Goal: Information Seeking & Learning: Learn about a topic

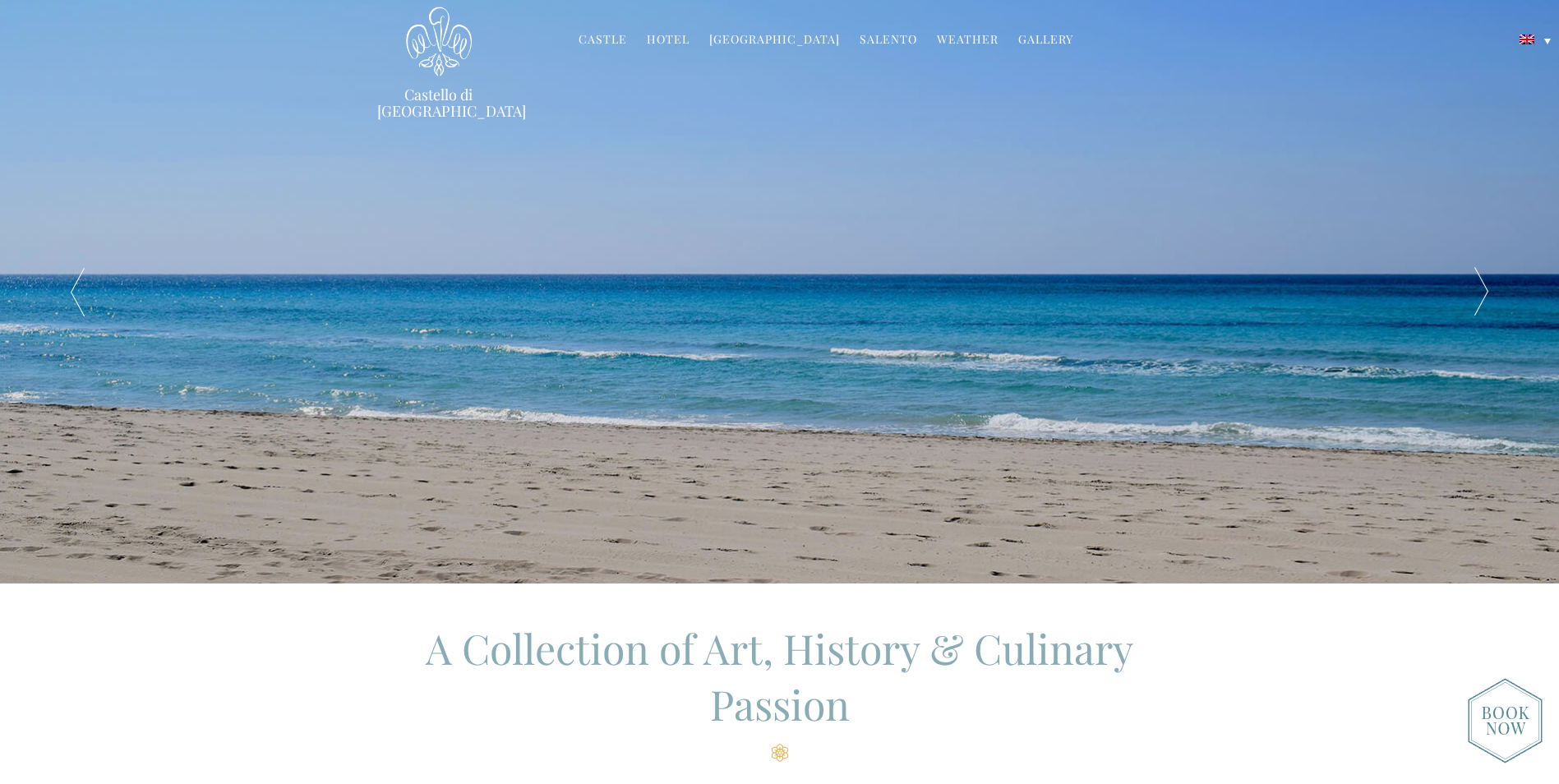
scroll to position [73, 0]
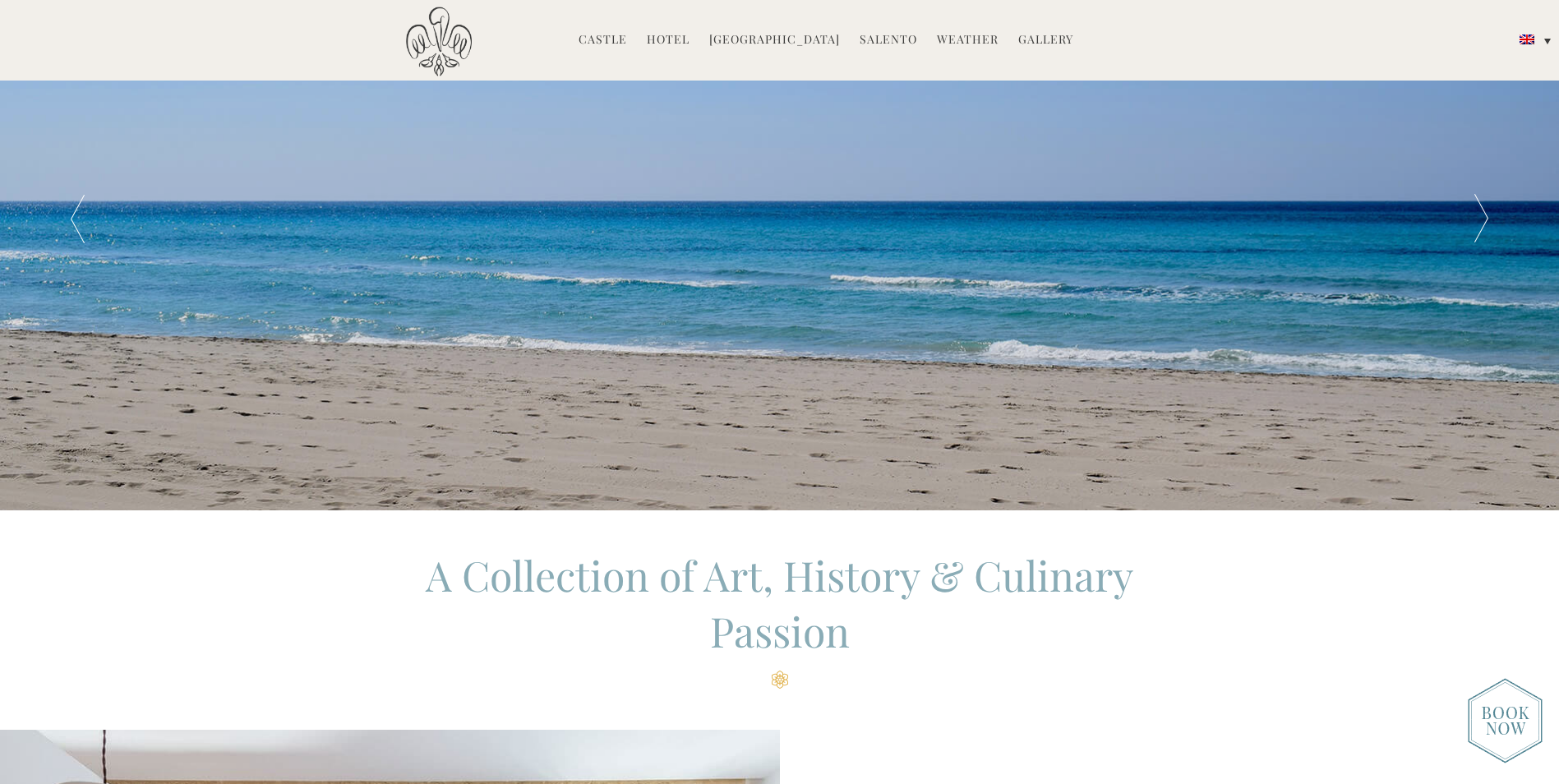
click at [671, 36] on link "Hotel" at bounding box center [668, 40] width 43 height 19
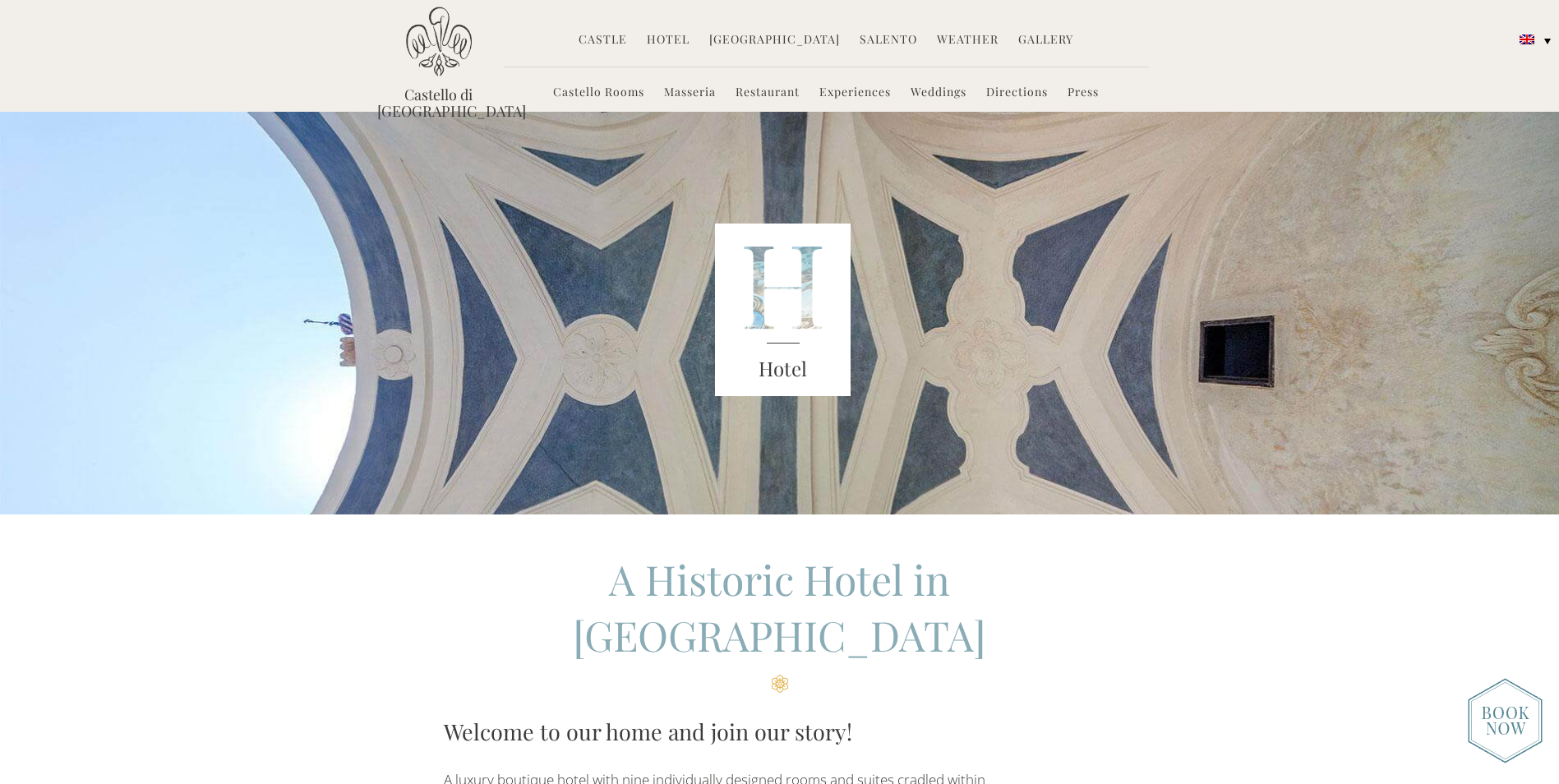
click at [603, 92] on link "Castello Rooms" at bounding box center [599, 93] width 92 height 19
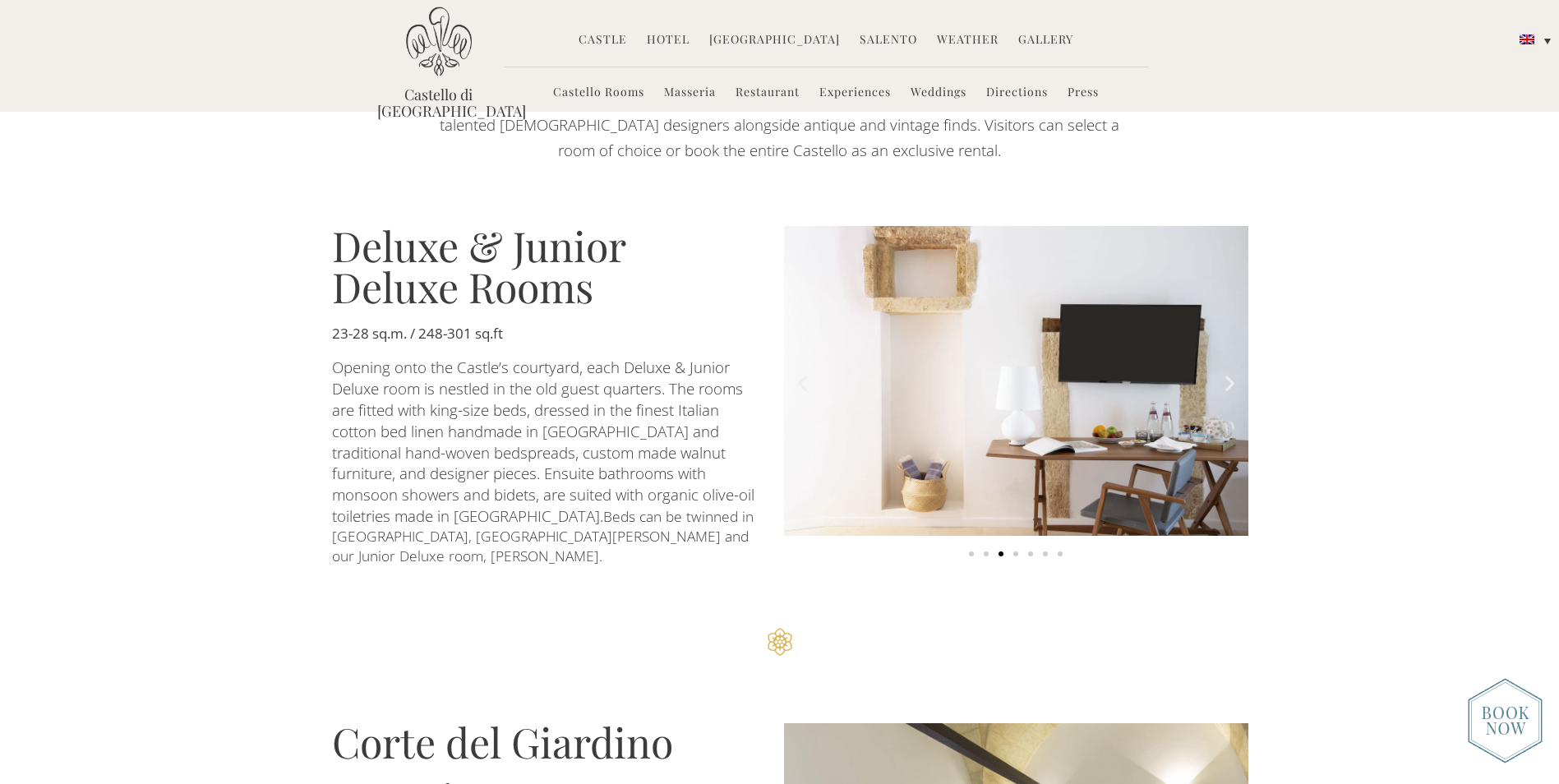
scroll to position [904, 0]
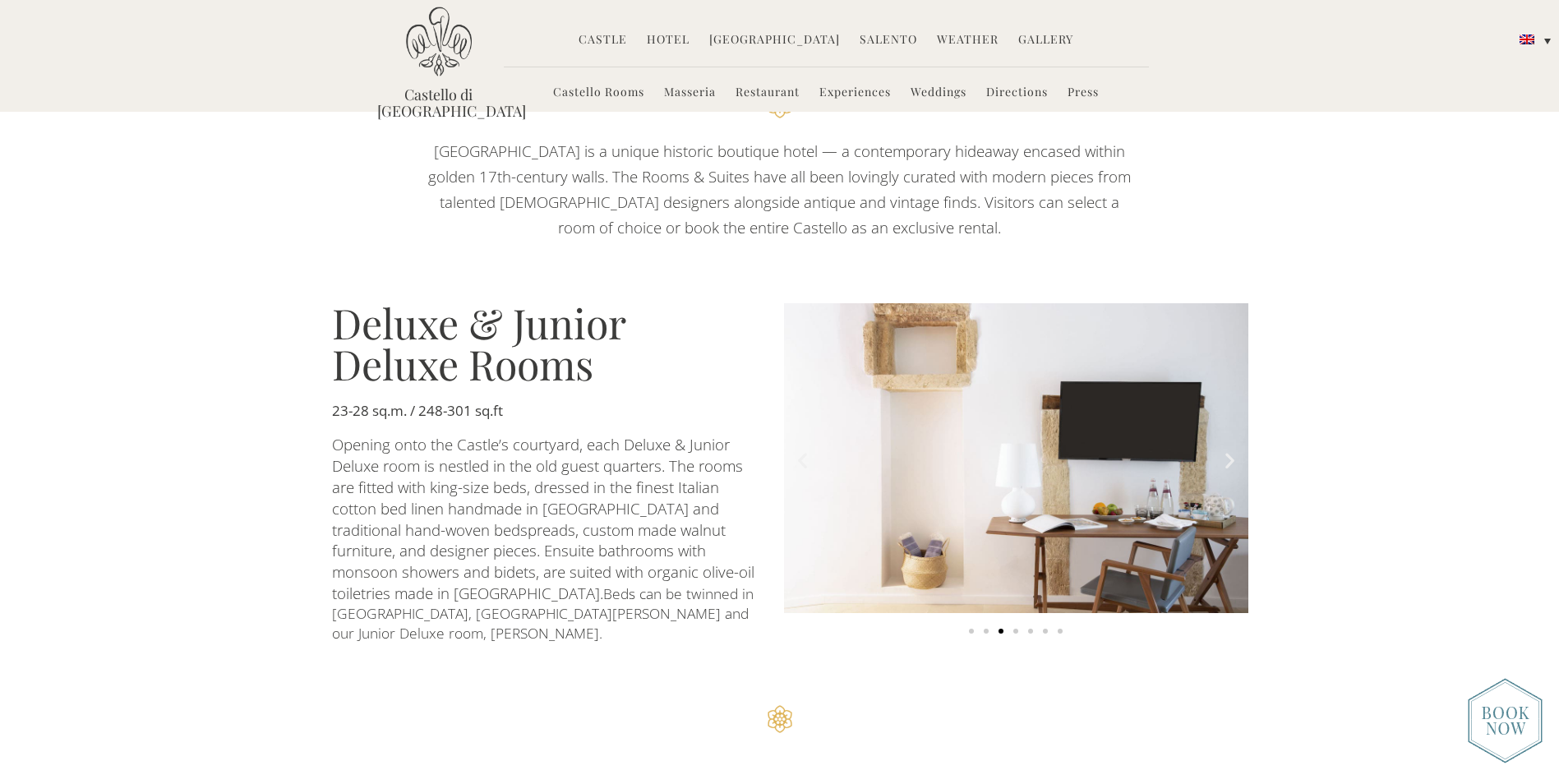
click at [1225, 451] on icon "Next slide" at bounding box center [1230, 461] width 20 height 20
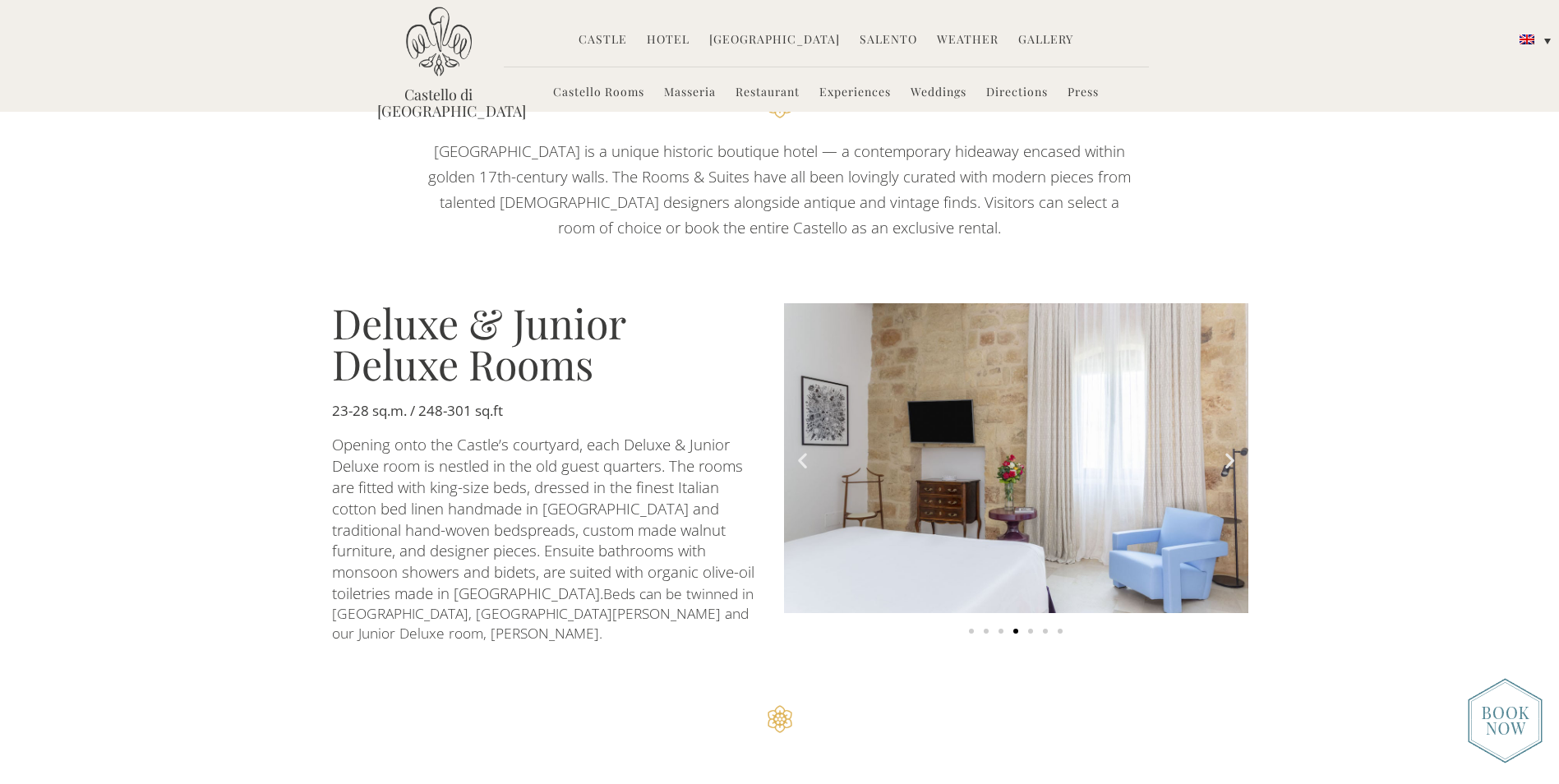
click at [1225, 451] on icon "Next slide" at bounding box center [1230, 461] width 20 height 20
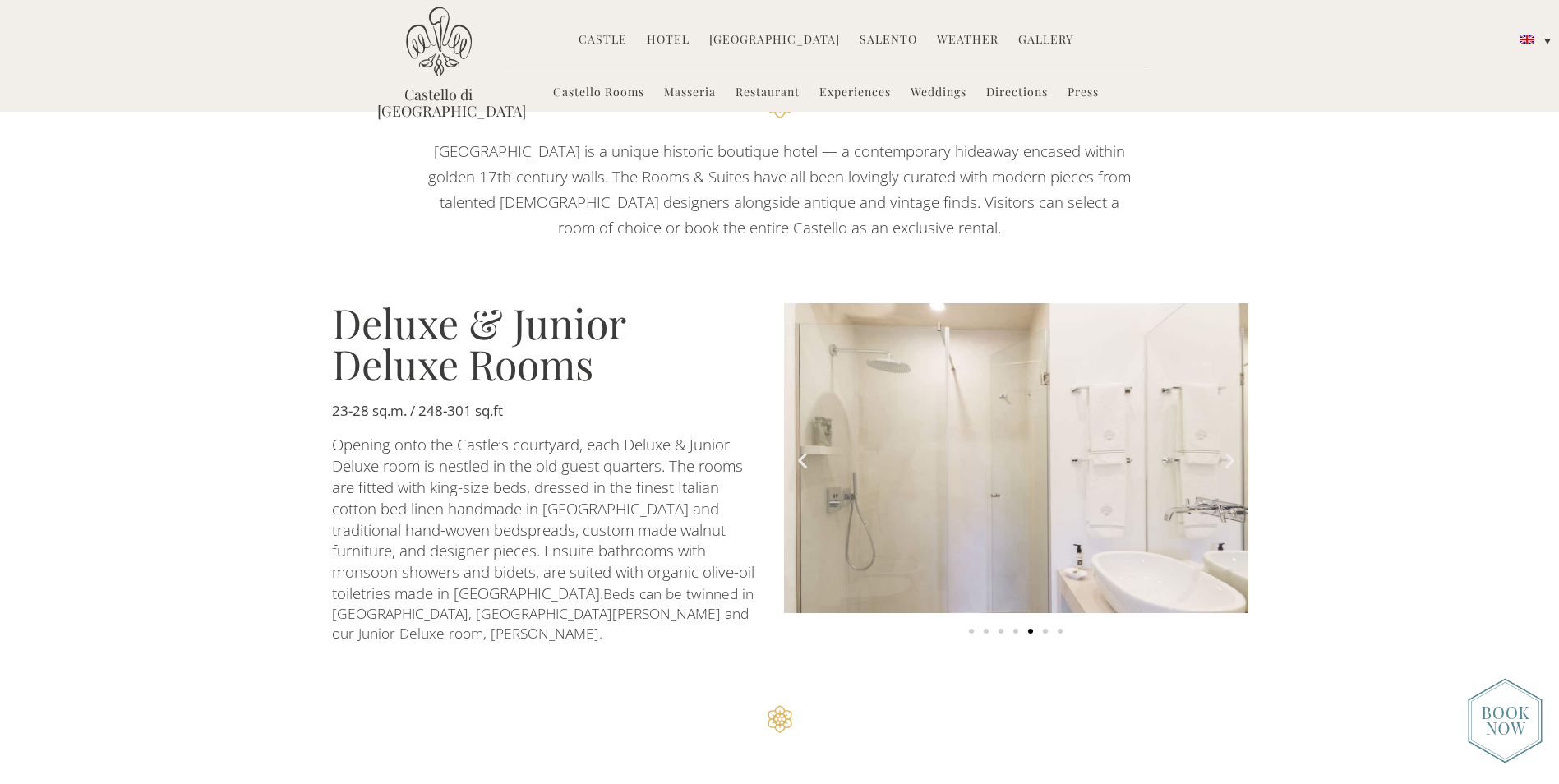
click at [1225, 451] on icon "Next slide" at bounding box center [1230, 461] width 20 height 20
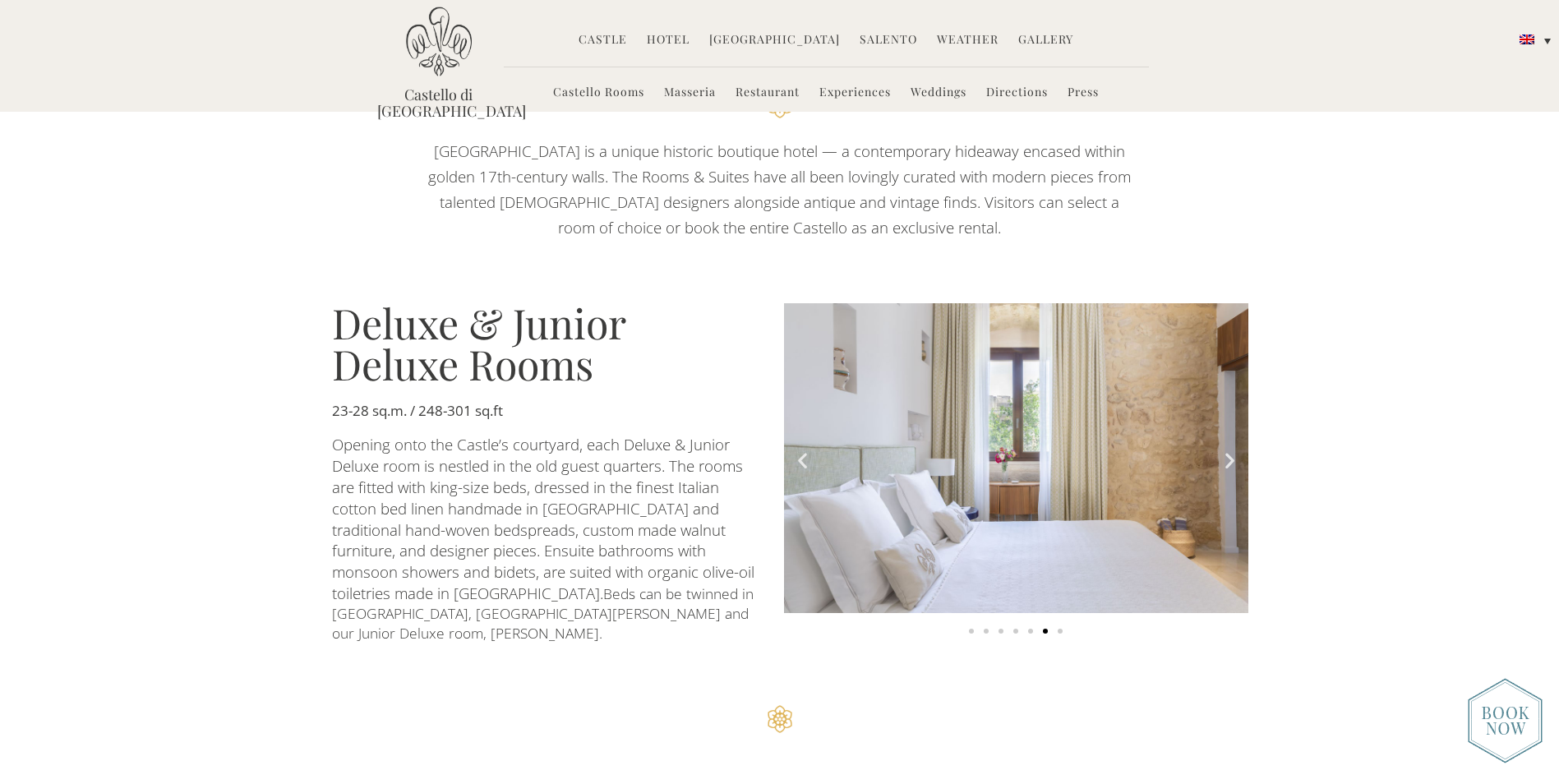
click at [1225, 451] on icon "Next slide" at bounding box center [1230, 461] width 20 height 20
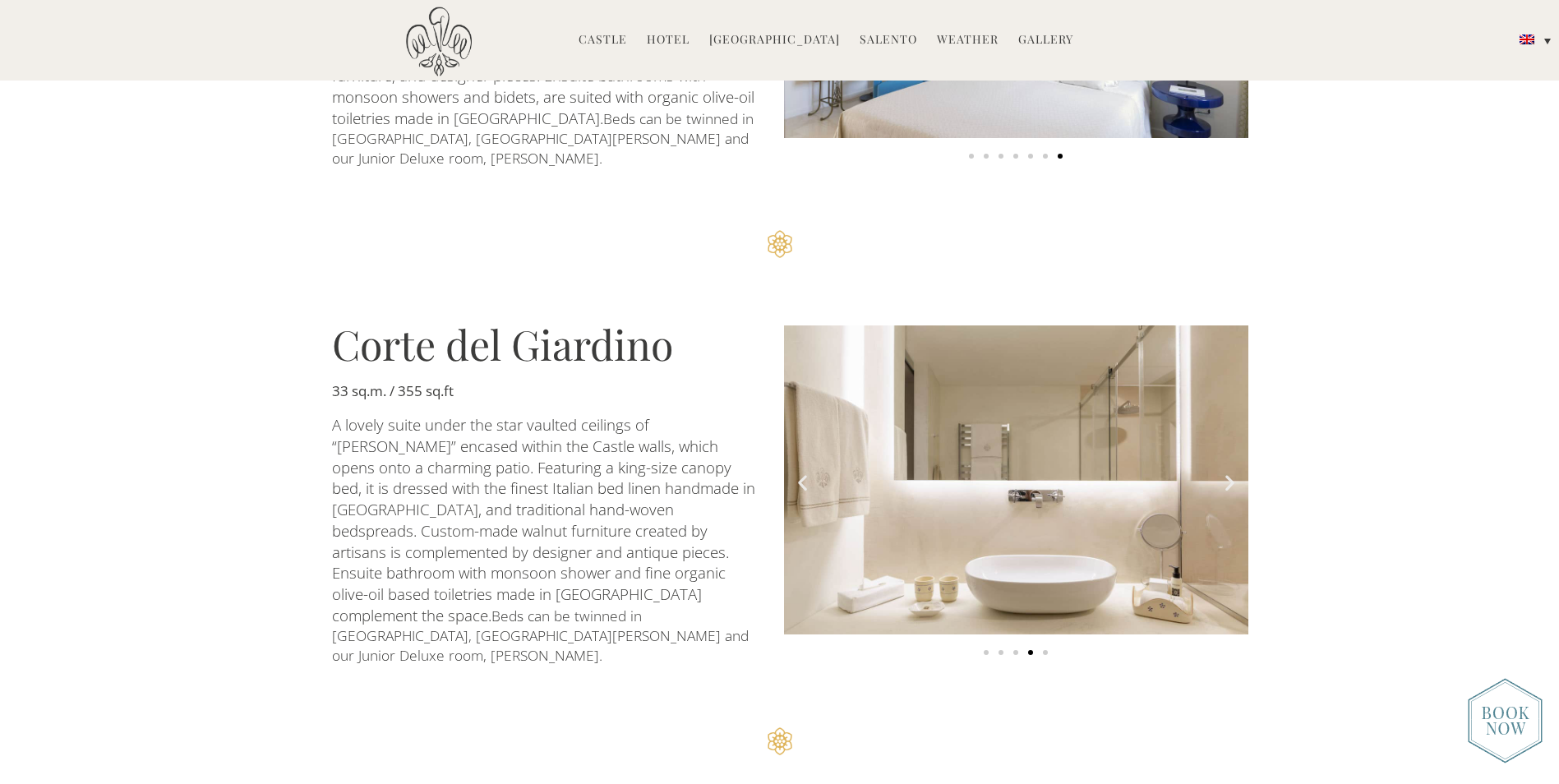
scroll to position [1398, 0]
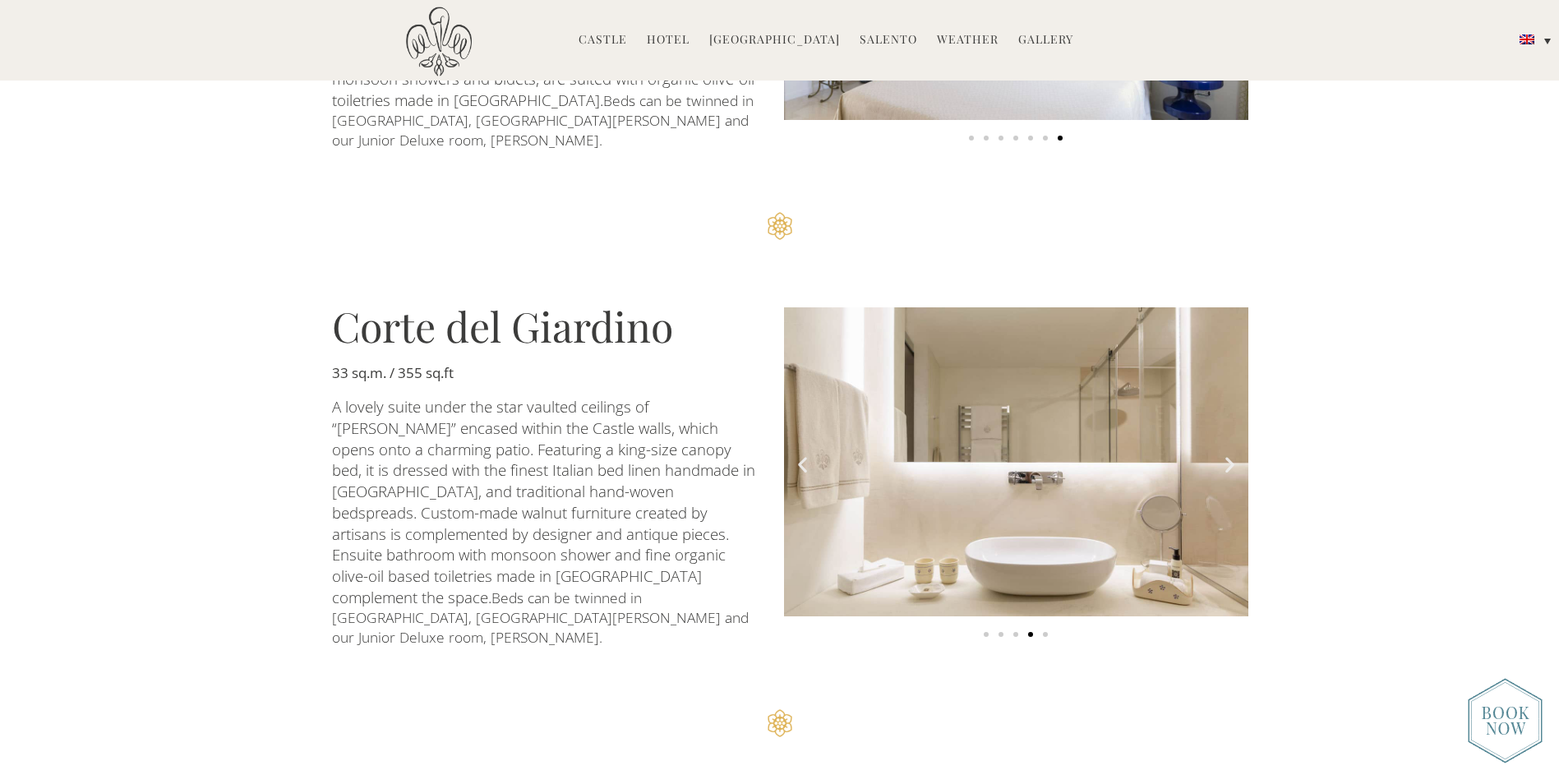
click at [1226, 453] on icon "Next slide" at bounding box center [1230, 463] width 20 height 20
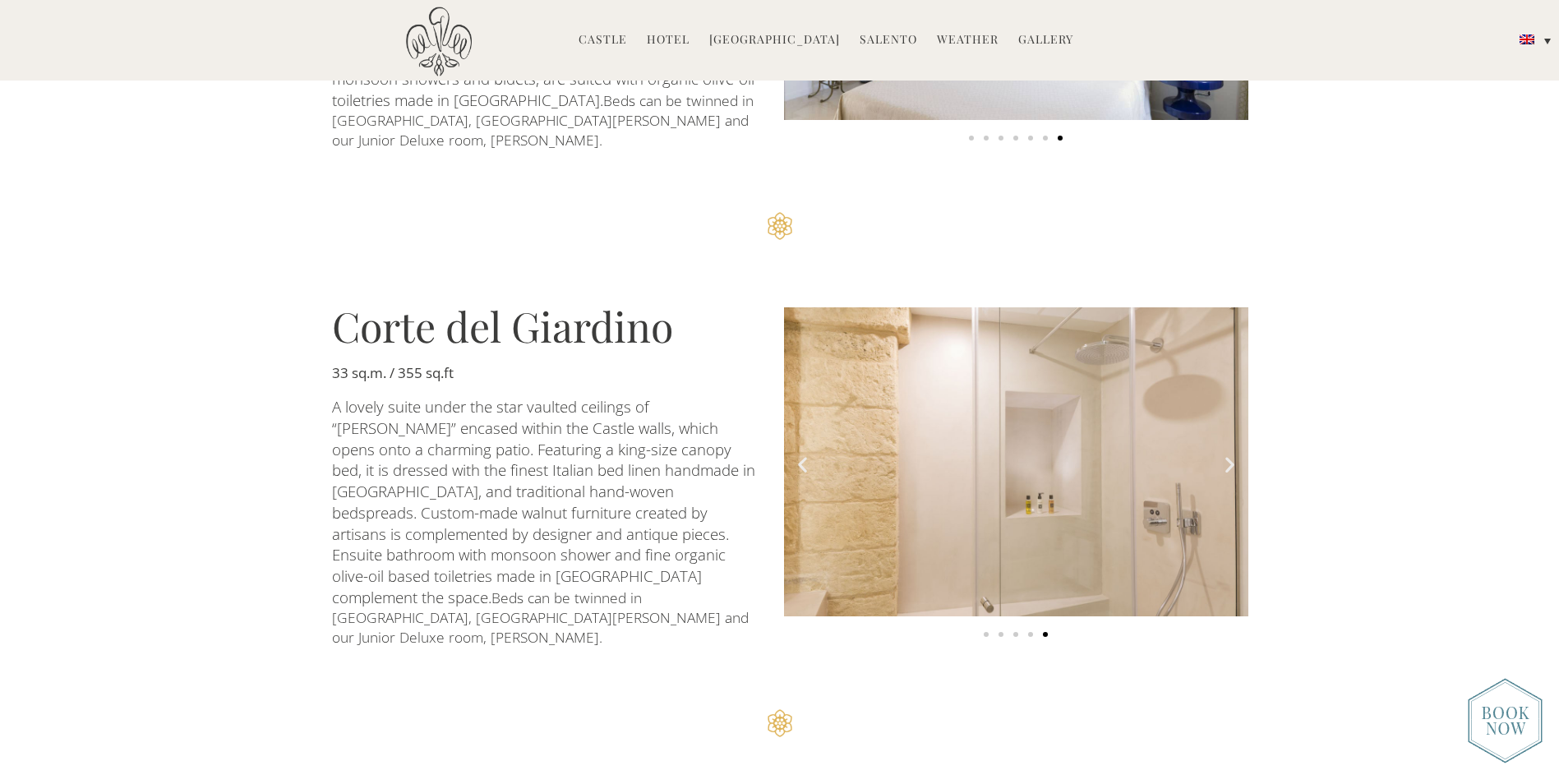
click at [1226, 453] on icon "Next slide" at bounding box center [1230, 463] width 20 height 20
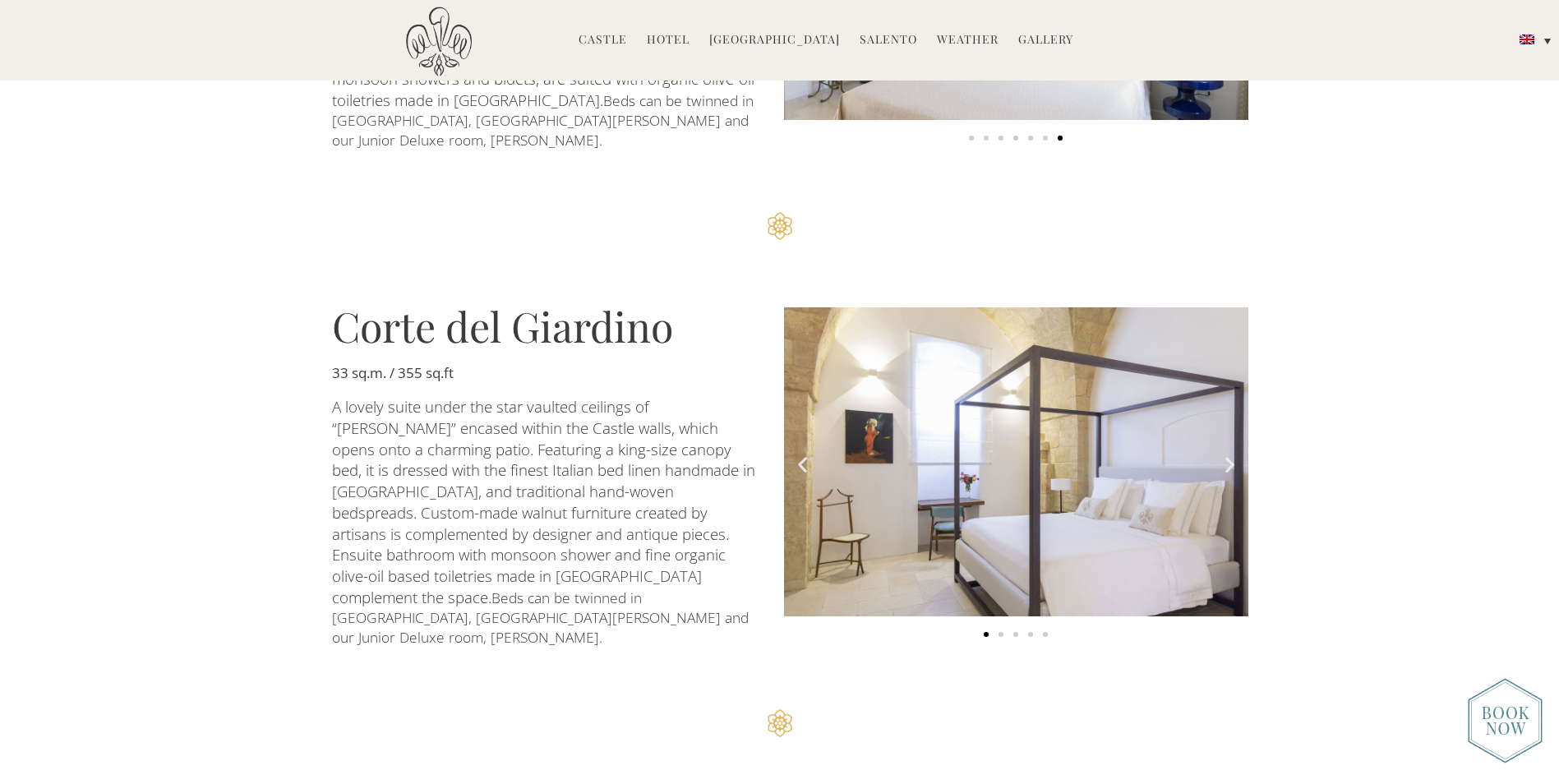
click at [1226, 453] on icon "Next slide" at bounding box center [1230, 463] width 20 height 20
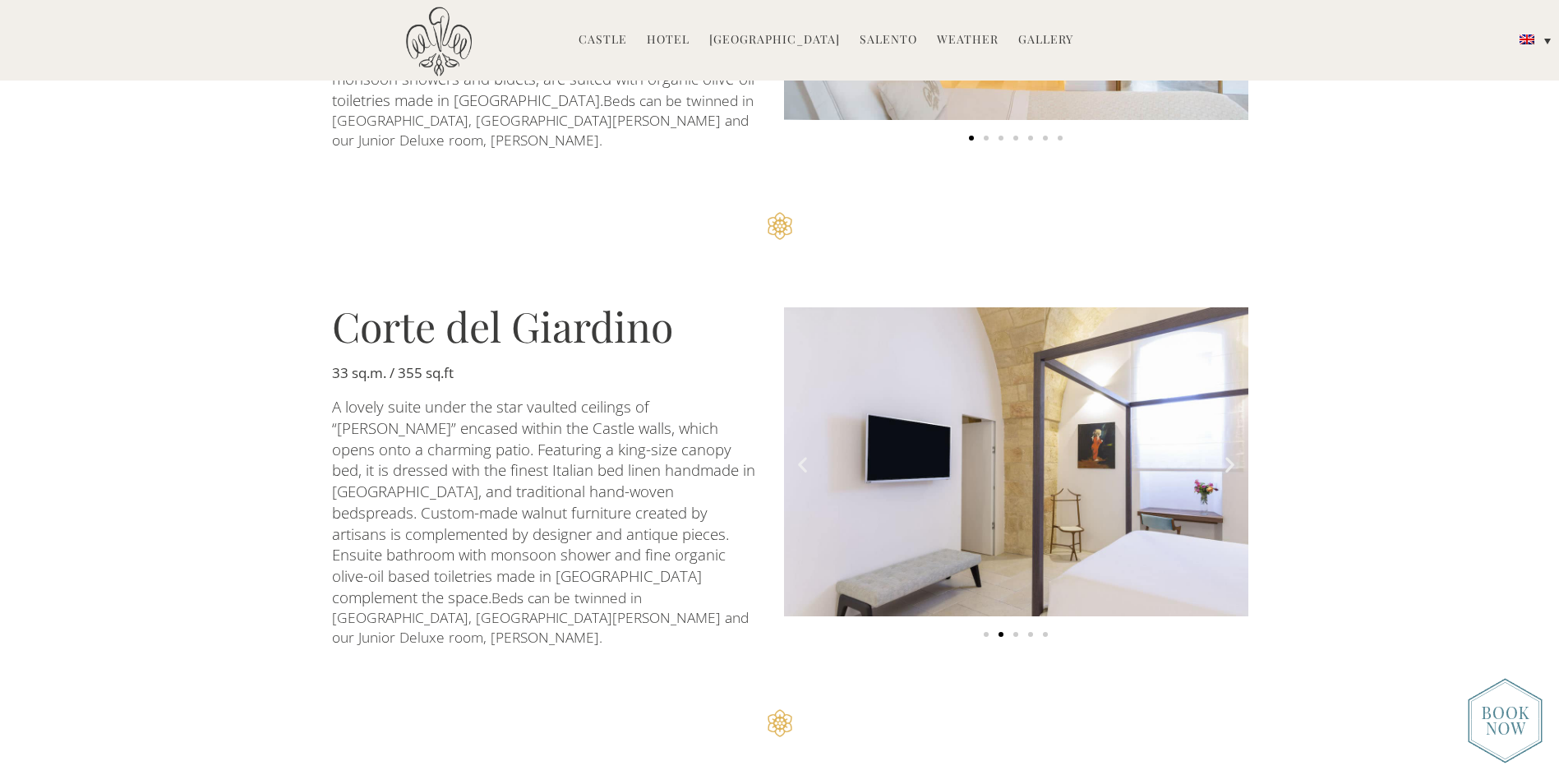
click at [1226, 453] on icon "Next slide" at bounding box center [1230, 463] width 20 height 20
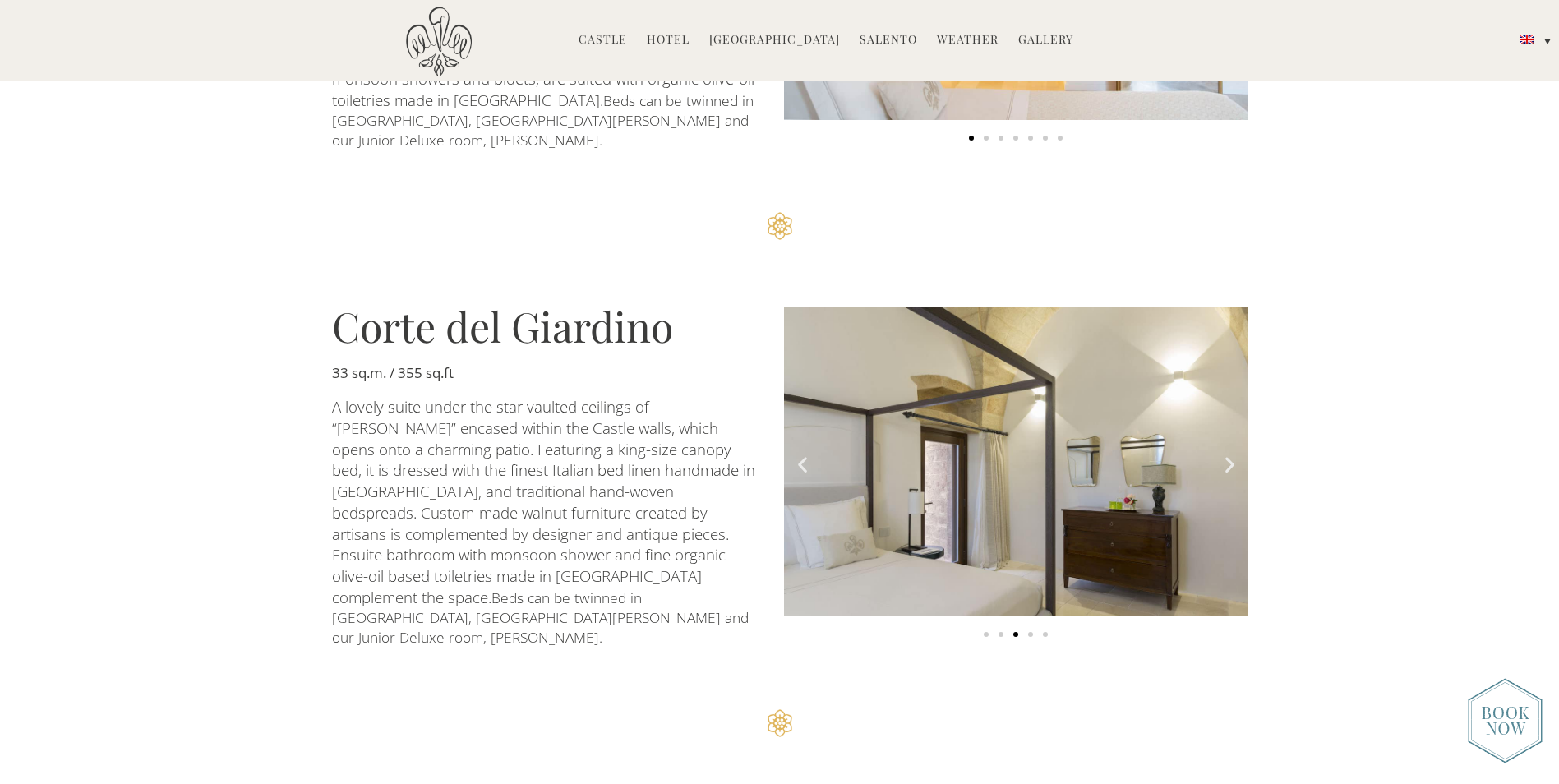
click at [1226, 453] on icon "Next slide" at bounding box center [1230, 463] width 20 height 20
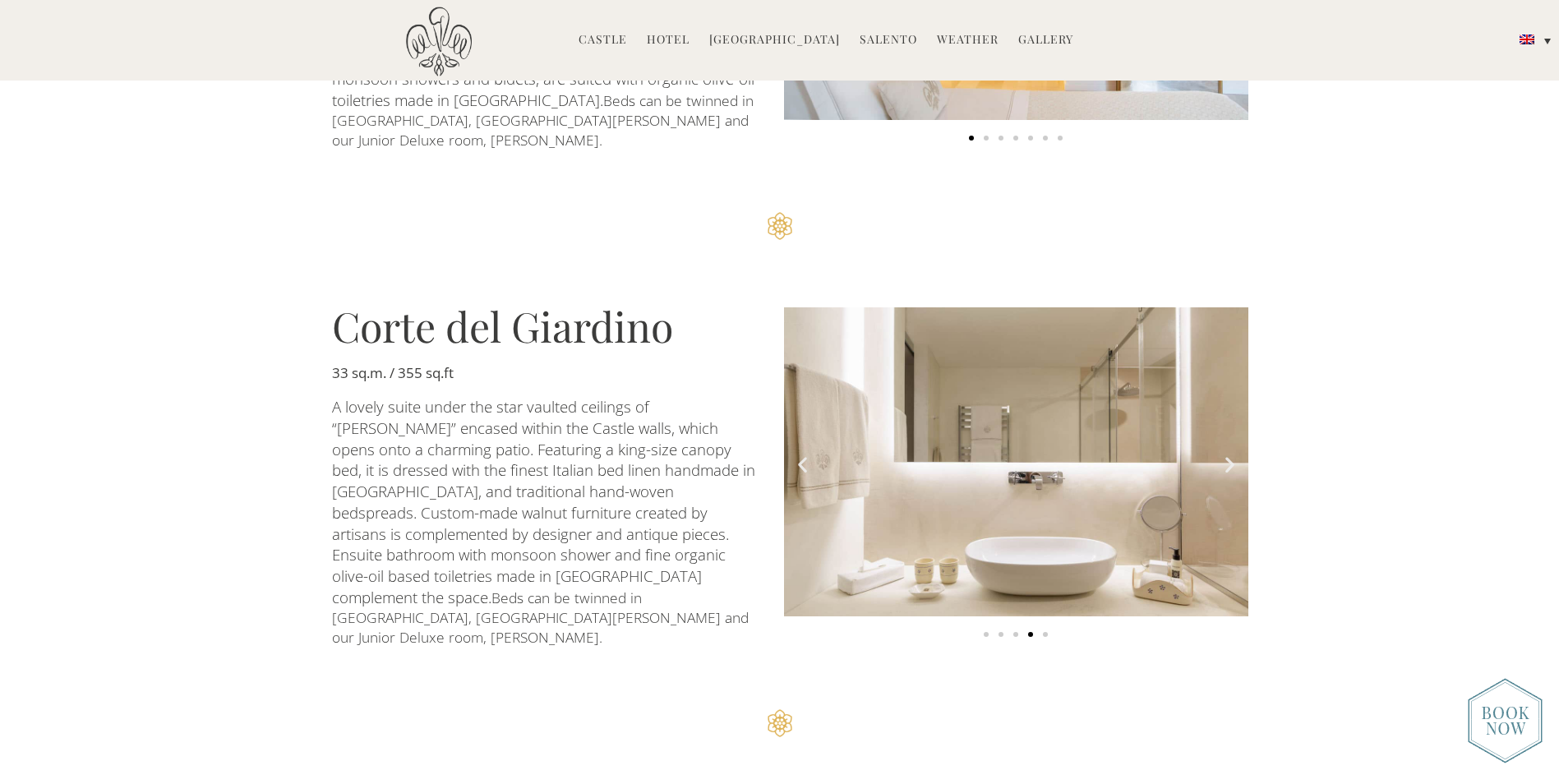
click at [1226, 453] on icon "Next slide" at bounding box center [1230, 463] width 20 height 20
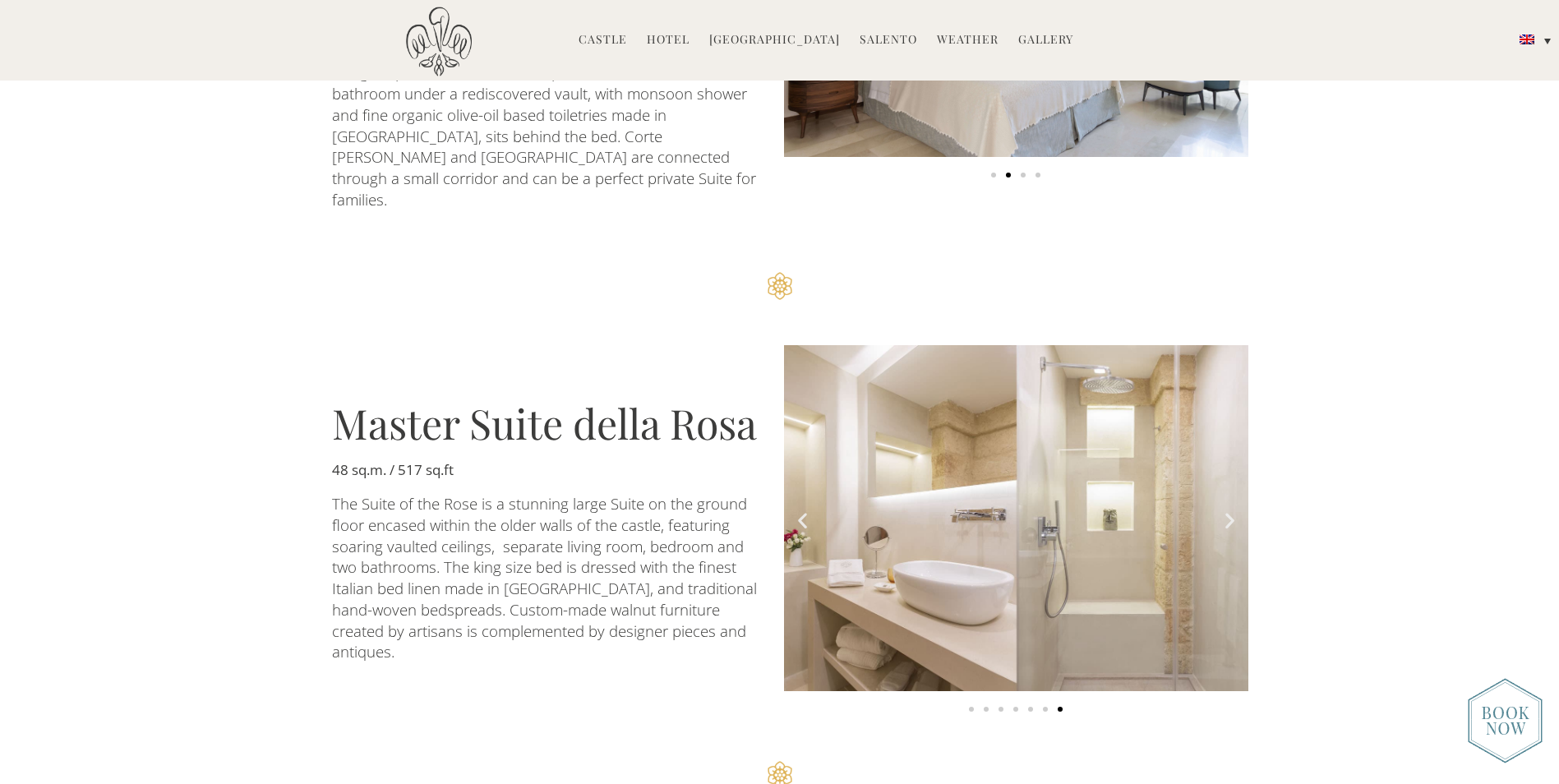
scroll to position [2383, 0]
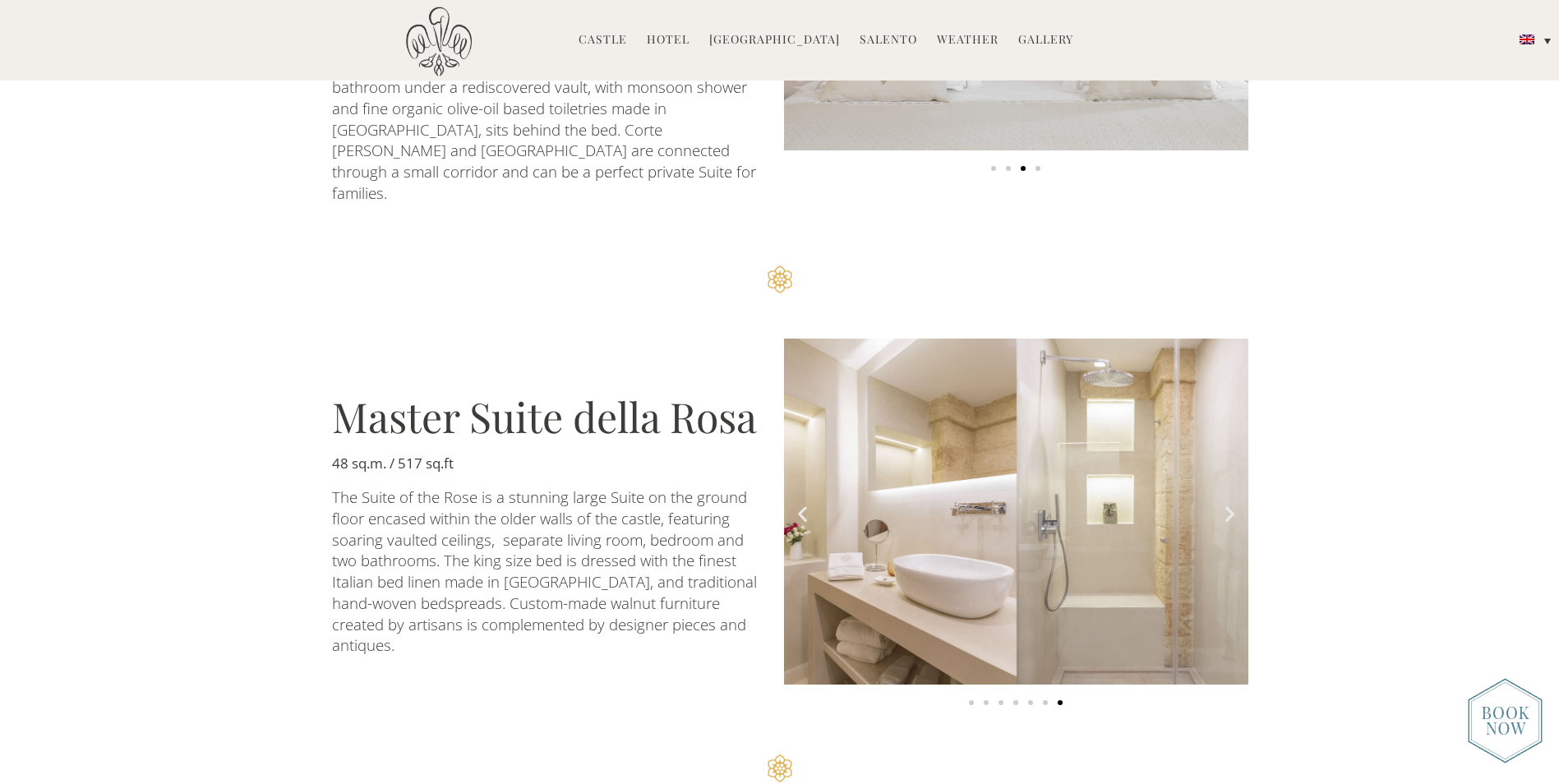
click at [1228, 503] on icon "Next slide" at bounding box center [1230, 513] width 20 height 20
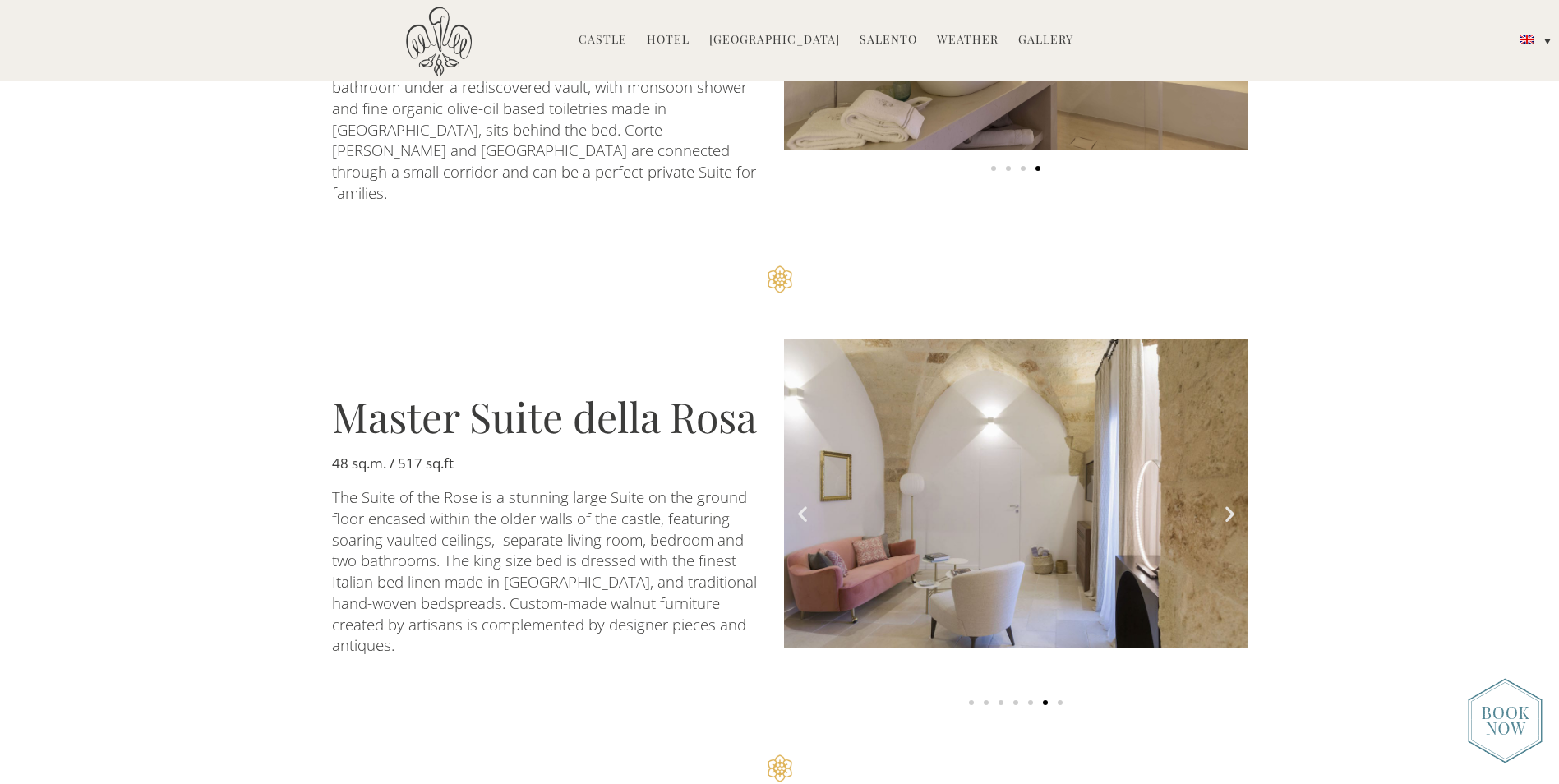
click at [1229, 503] on icon "Next slide" at bounding box center [1230, 513] width 20 height 20
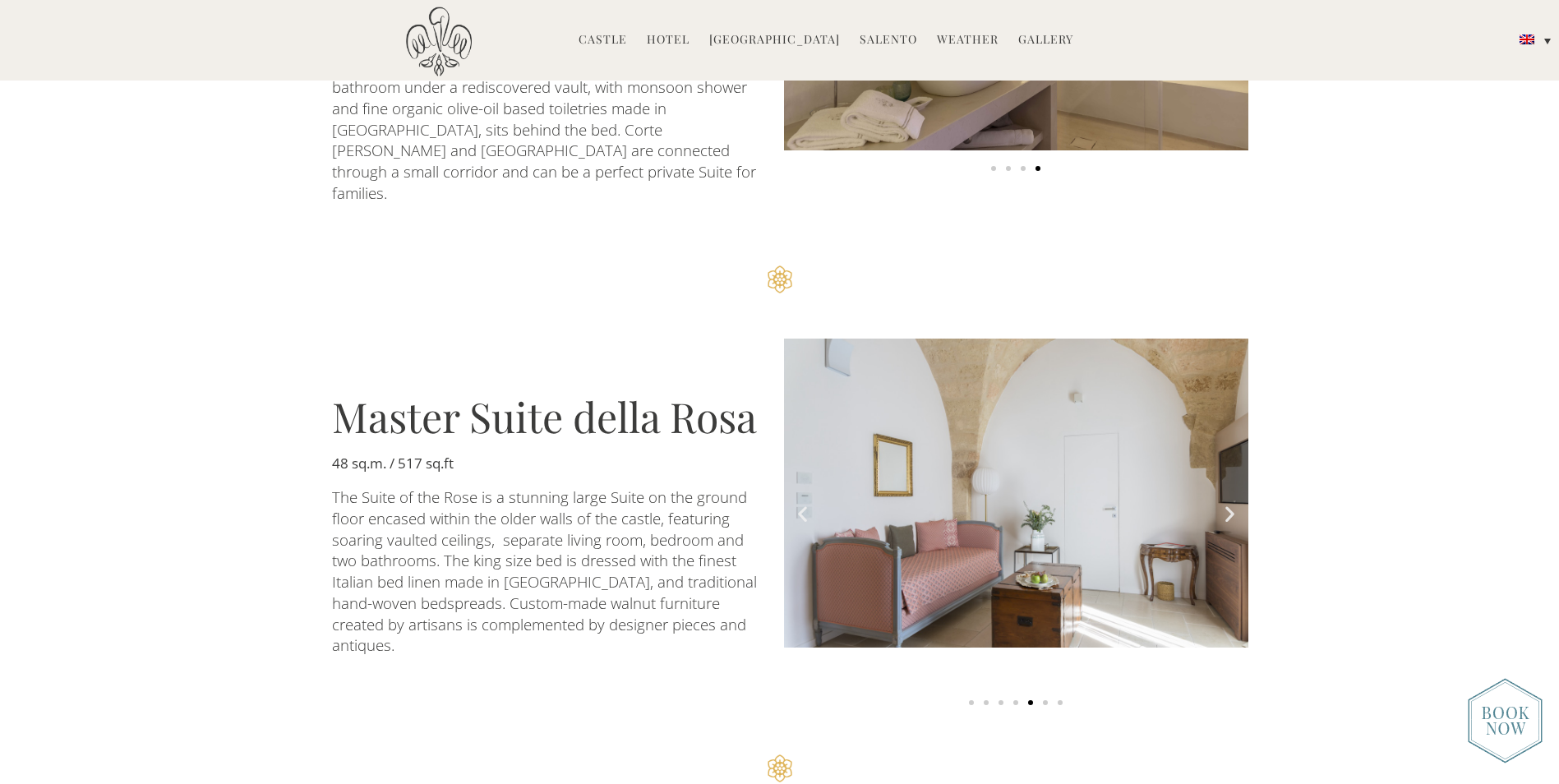
click at [1229, 503] on icon "Next slide" at bounding box center [1230, 513] width 20 height 20
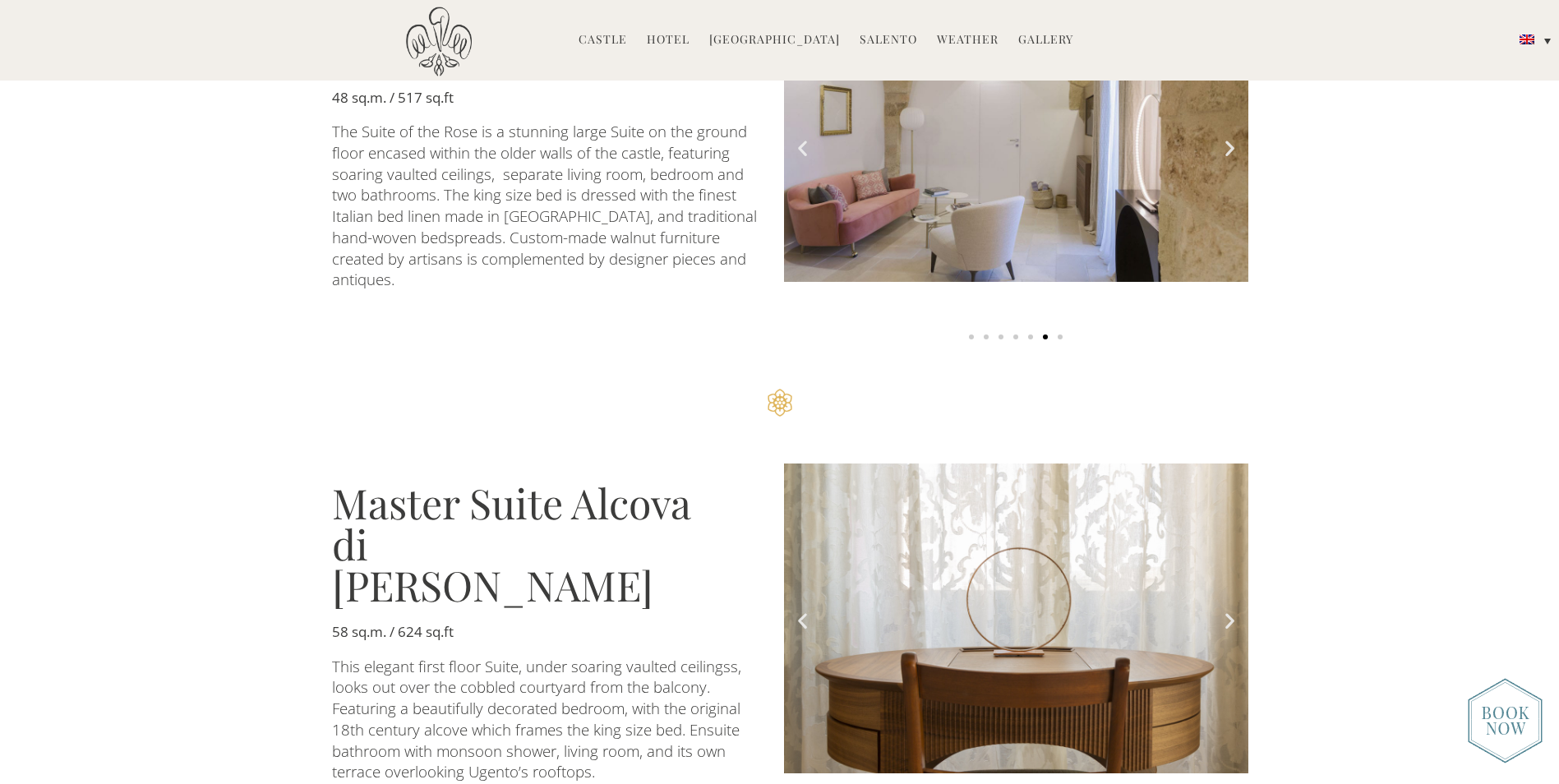
scroll to position [2794, 0]
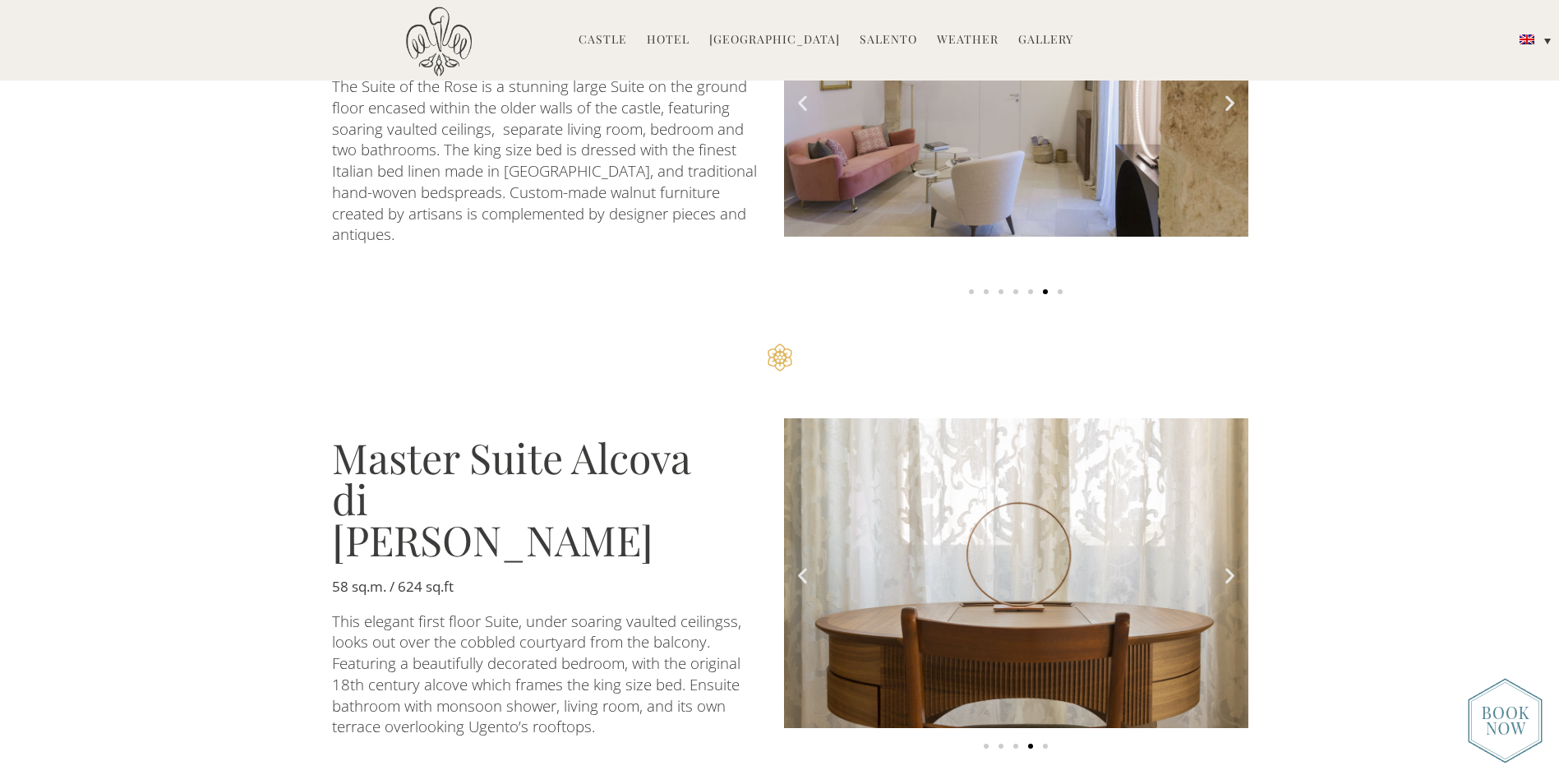
click at [1227, 564] on icon "Next slide" at bounding box center [1230, 574] width 20 height 20
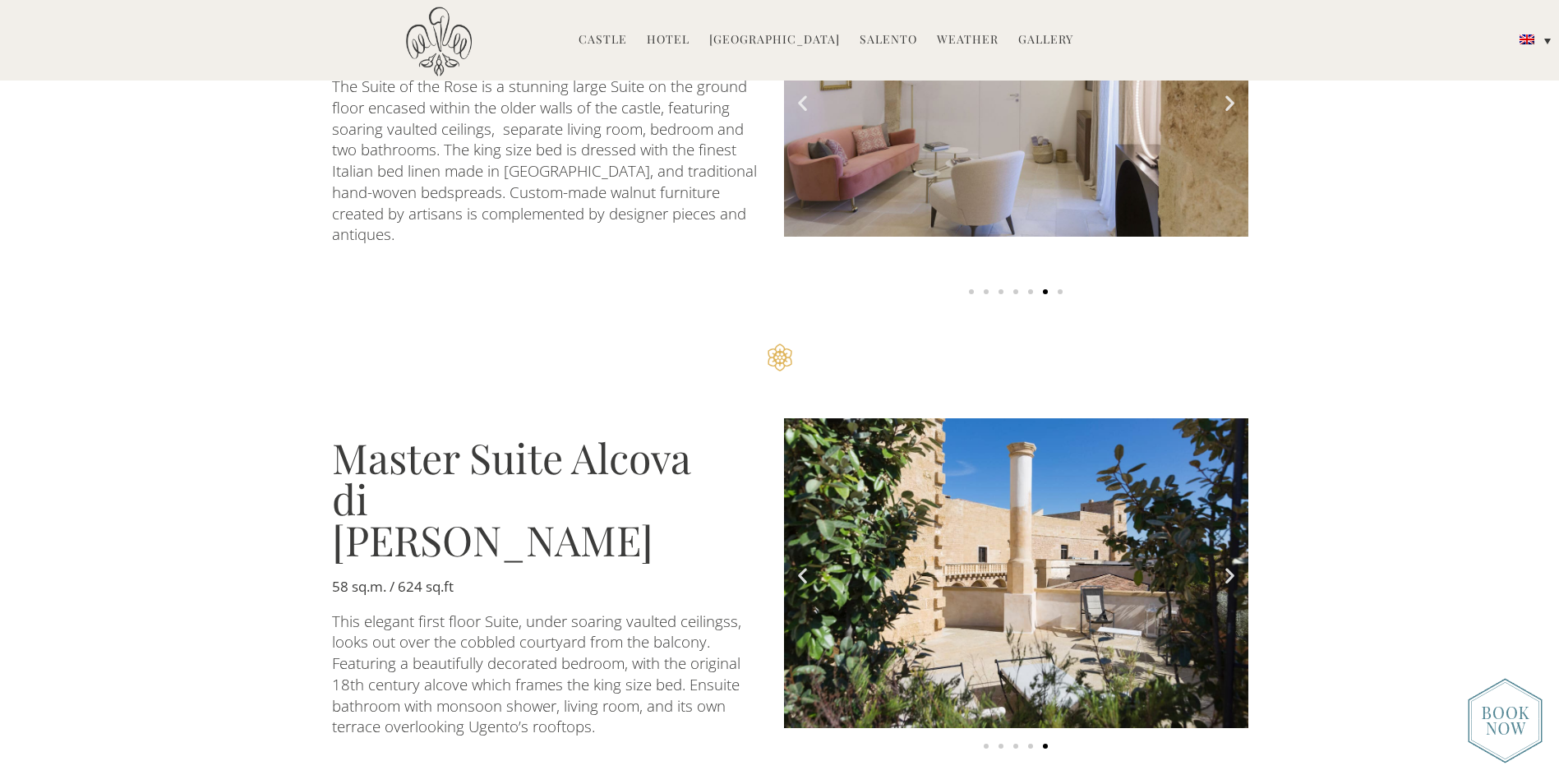
click at [1228, 564] on icon "Next slide" at bounding box center [1230, 574] width 20 height 20
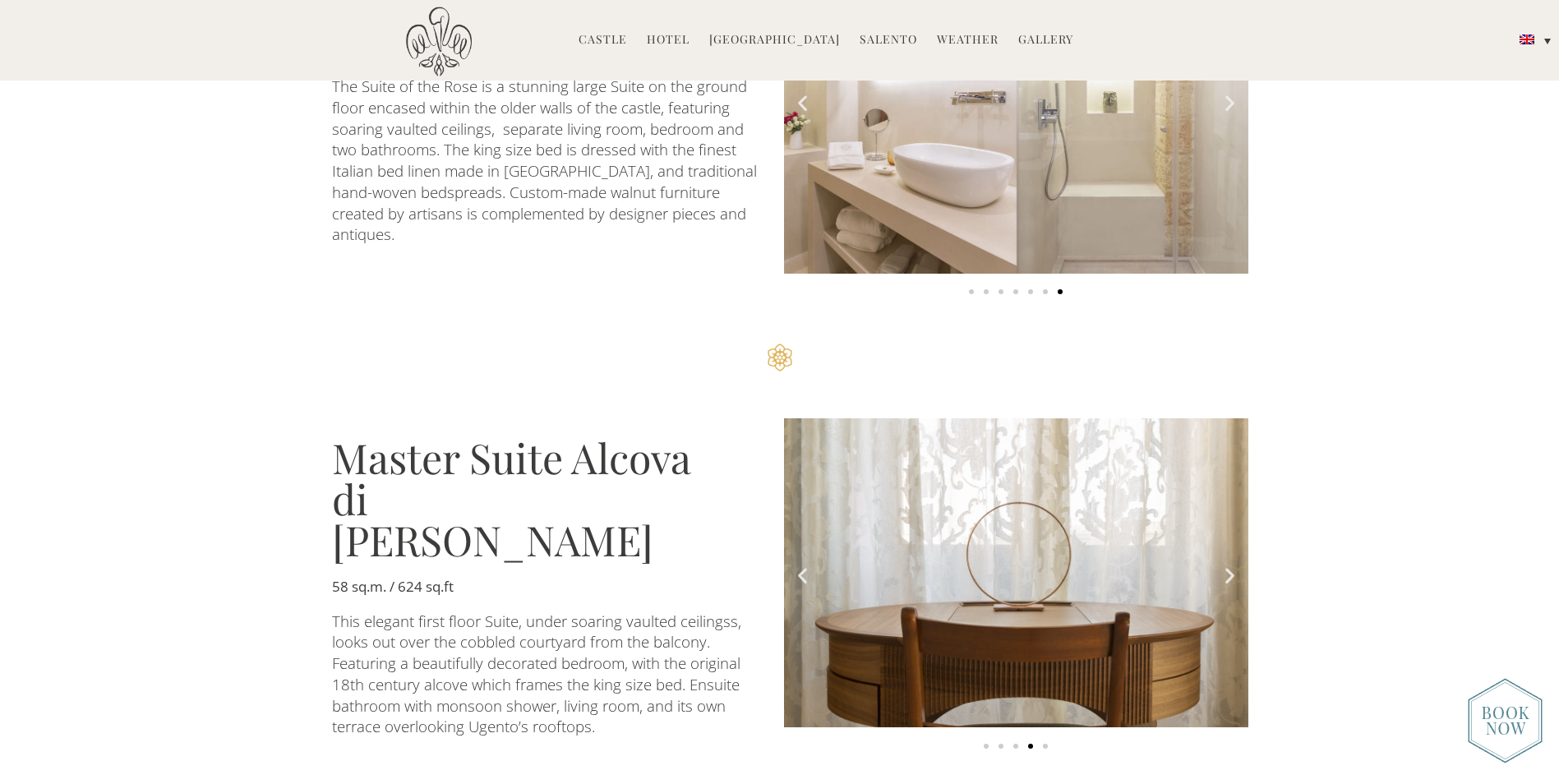
click at [1229, 564] on icon "Next slide" at bounding box center [1230, 574] width 20 height 20
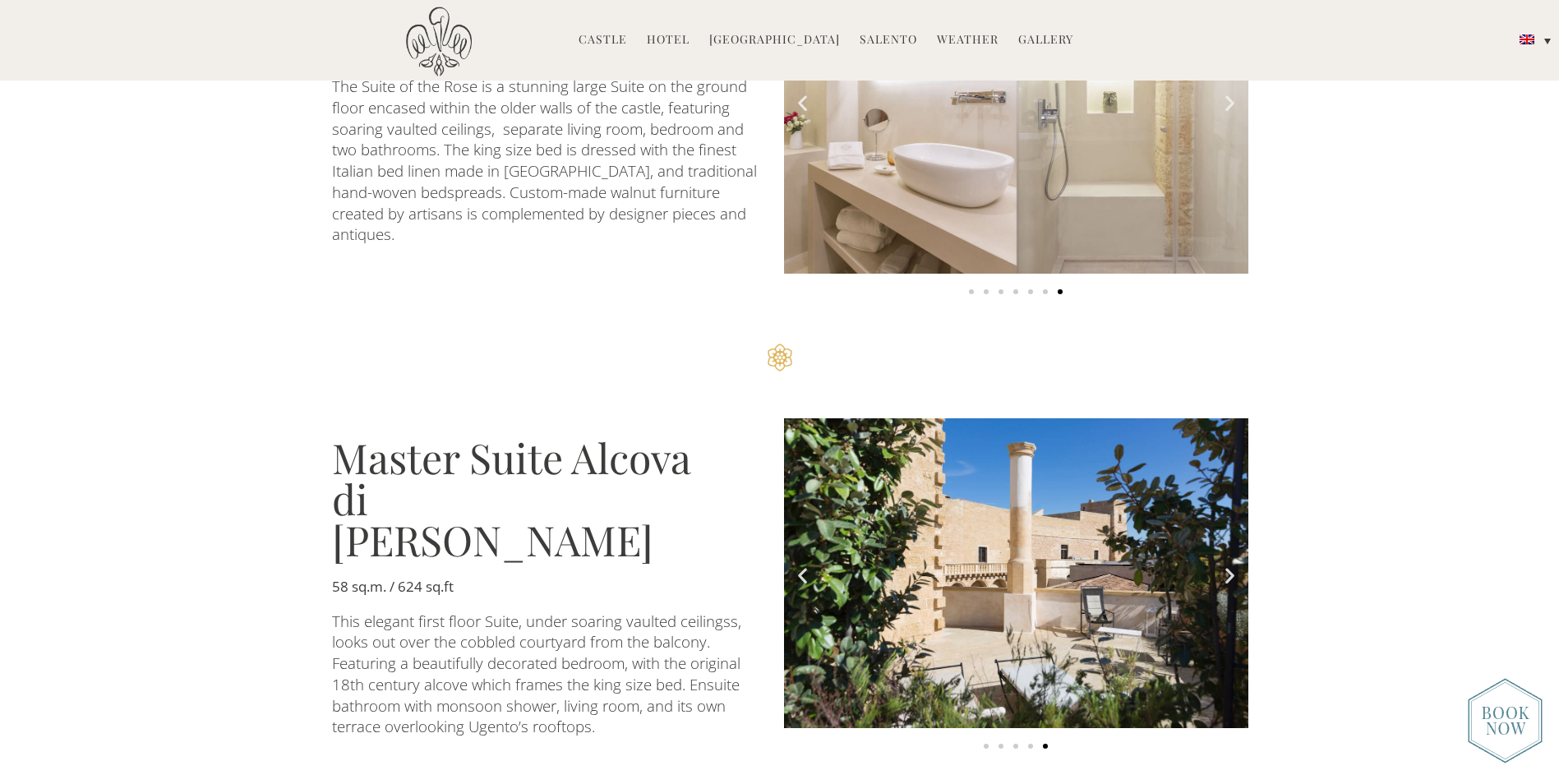
click at [1229, 564] on icon "Next slide" at bounding box center [1230, 574] width 20 height 20
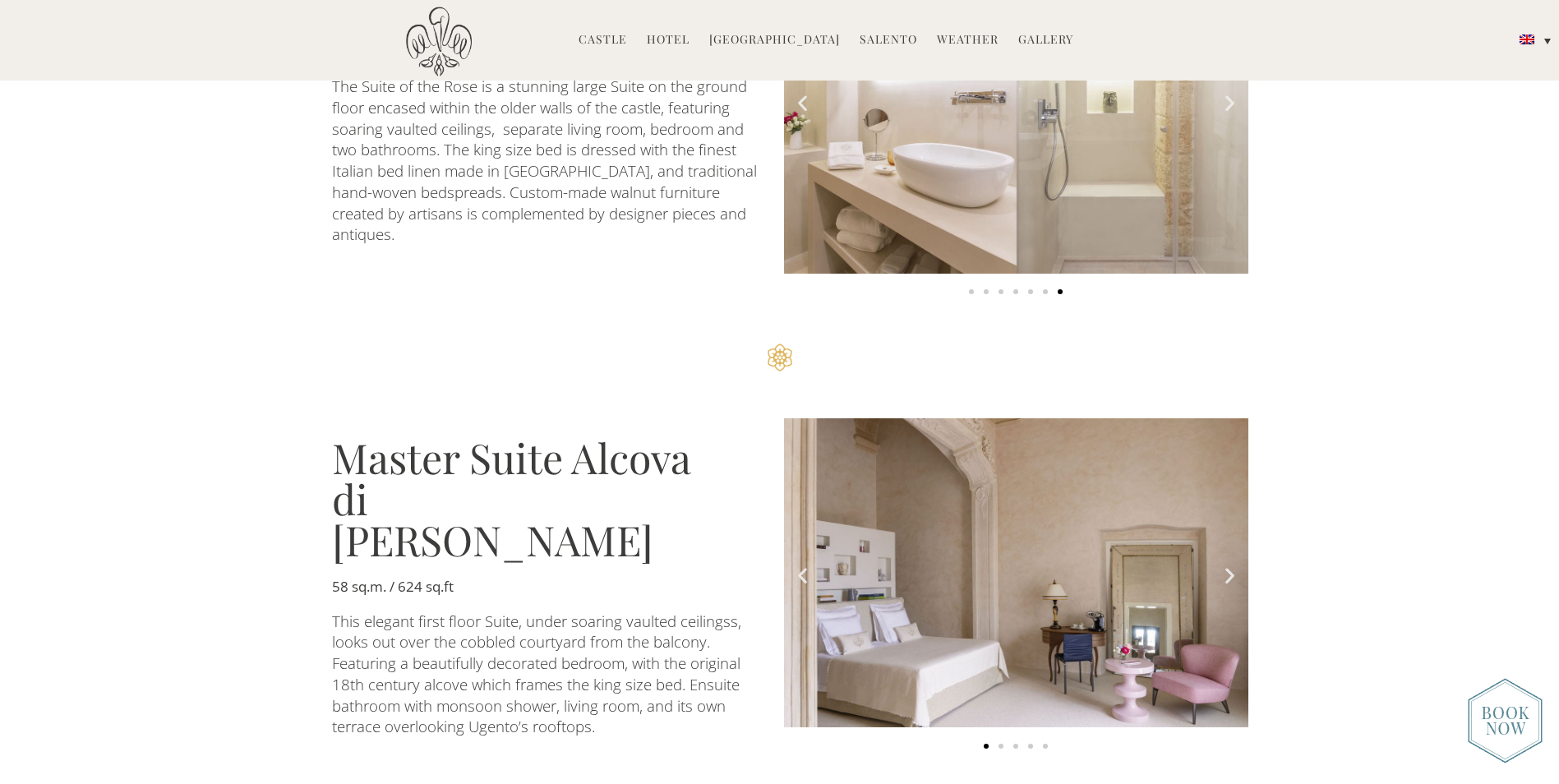
click at [1229, 564] on icon "Next slide" at bounding box center [1230, 574] width 20 height 20
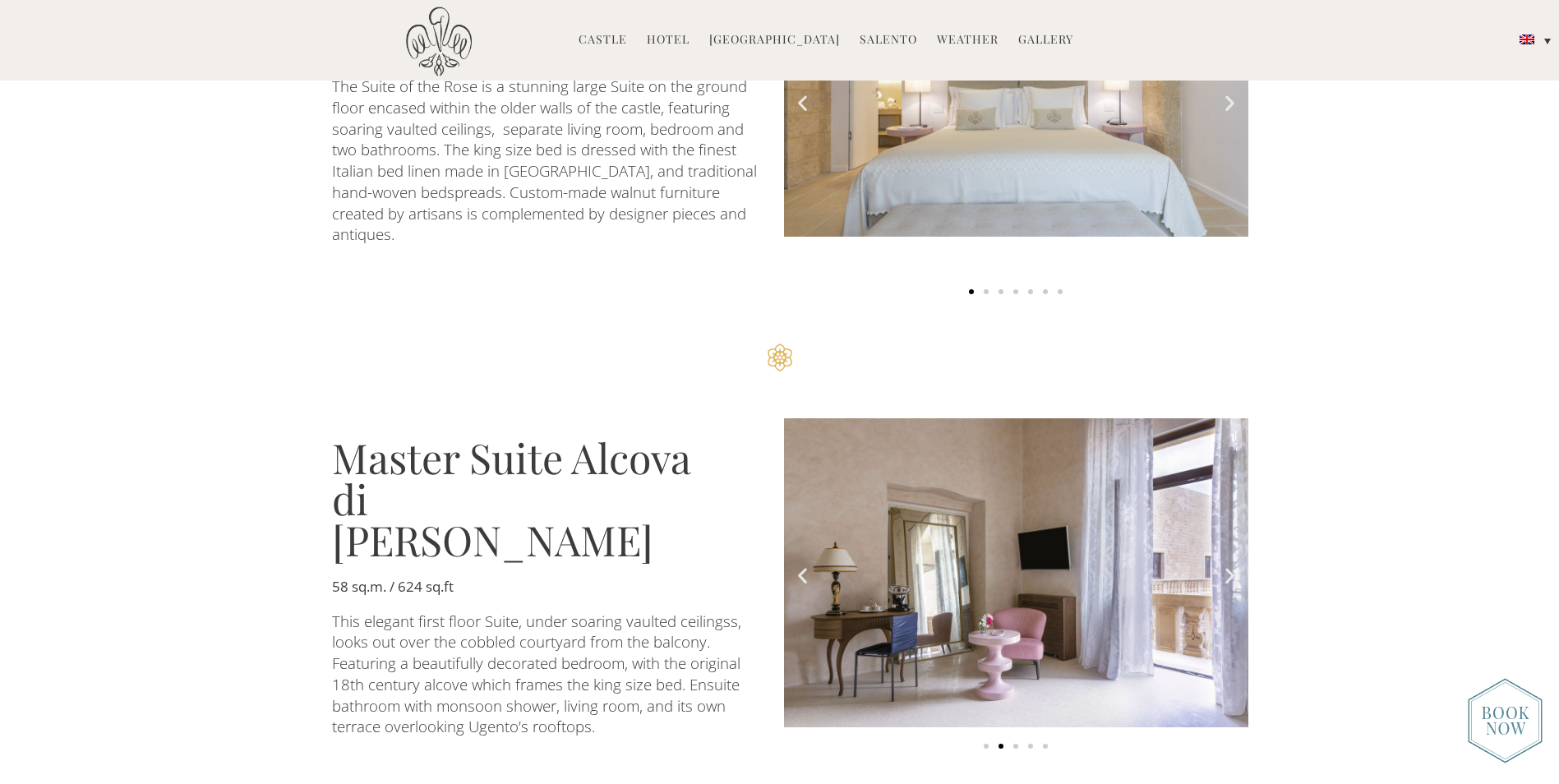
click at [1229, 564] on icon "Next slide" at bounding box center [1230, 574] width 20 height 20
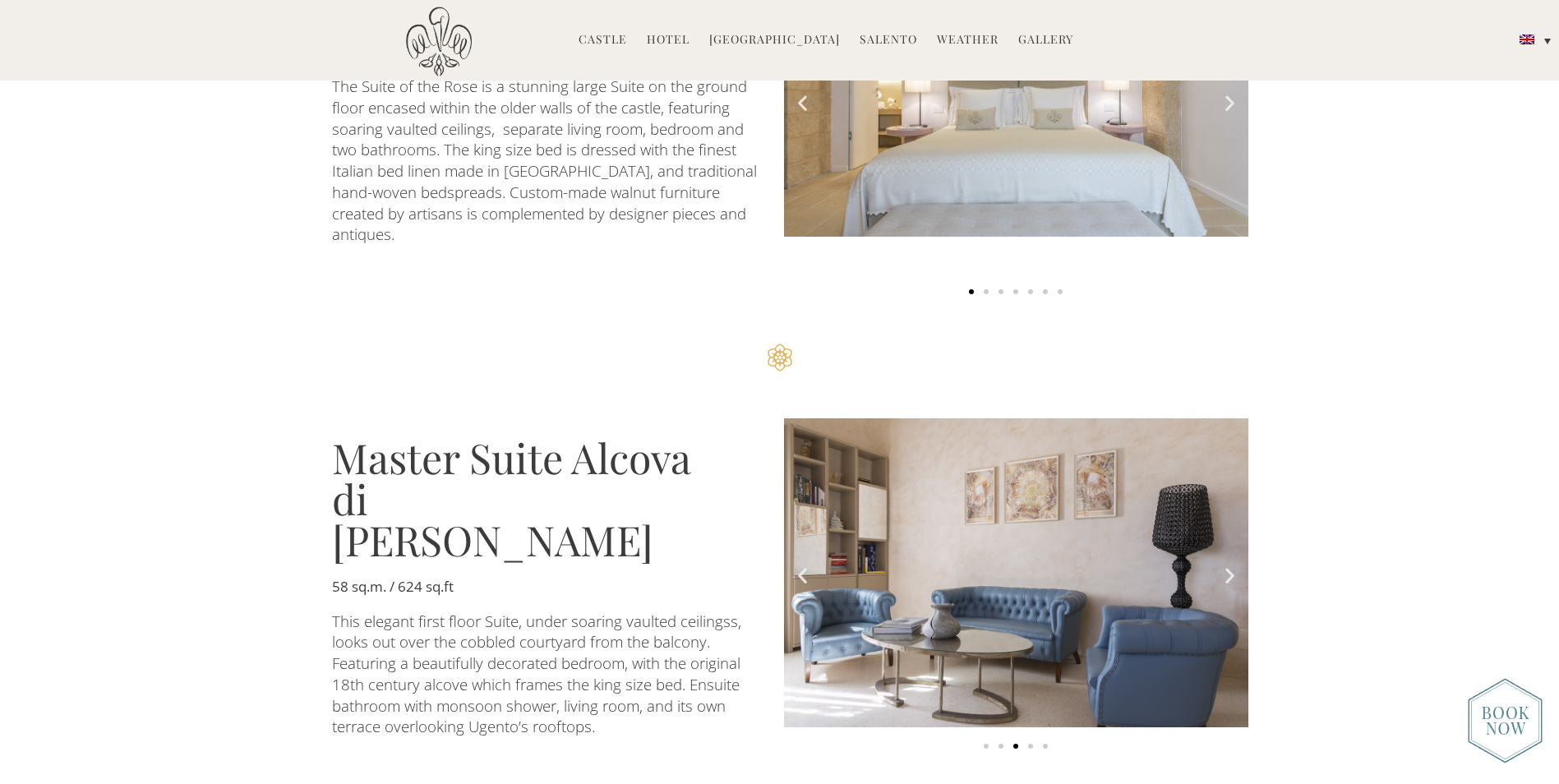
click at [1229, 564] on icon "Next slide" at bounding box center [1230, 574] width 20 height 20
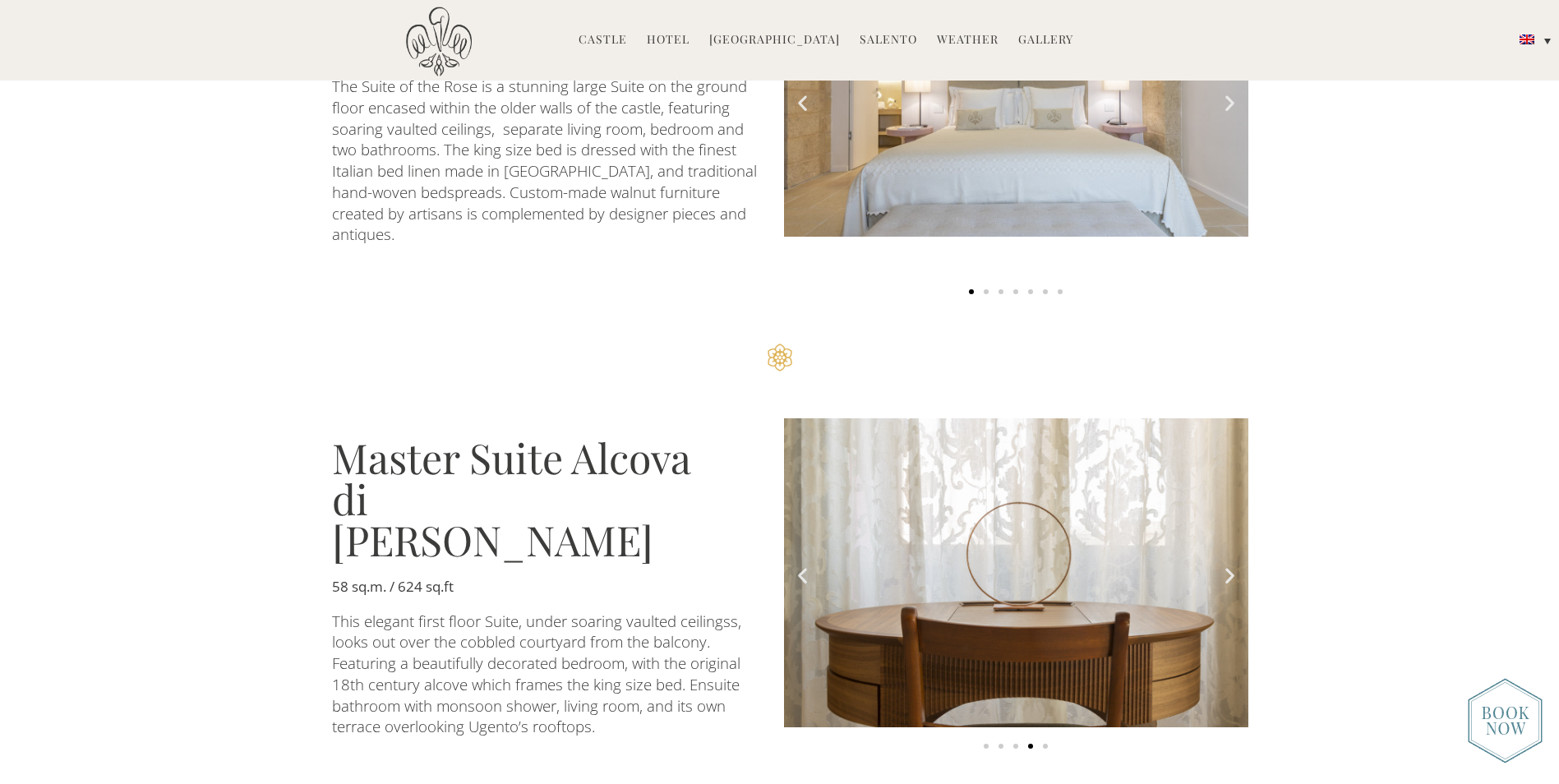
click at [1229, 564] on icon "Next slide" at bounding box center [1230, 574] width 20 height 20
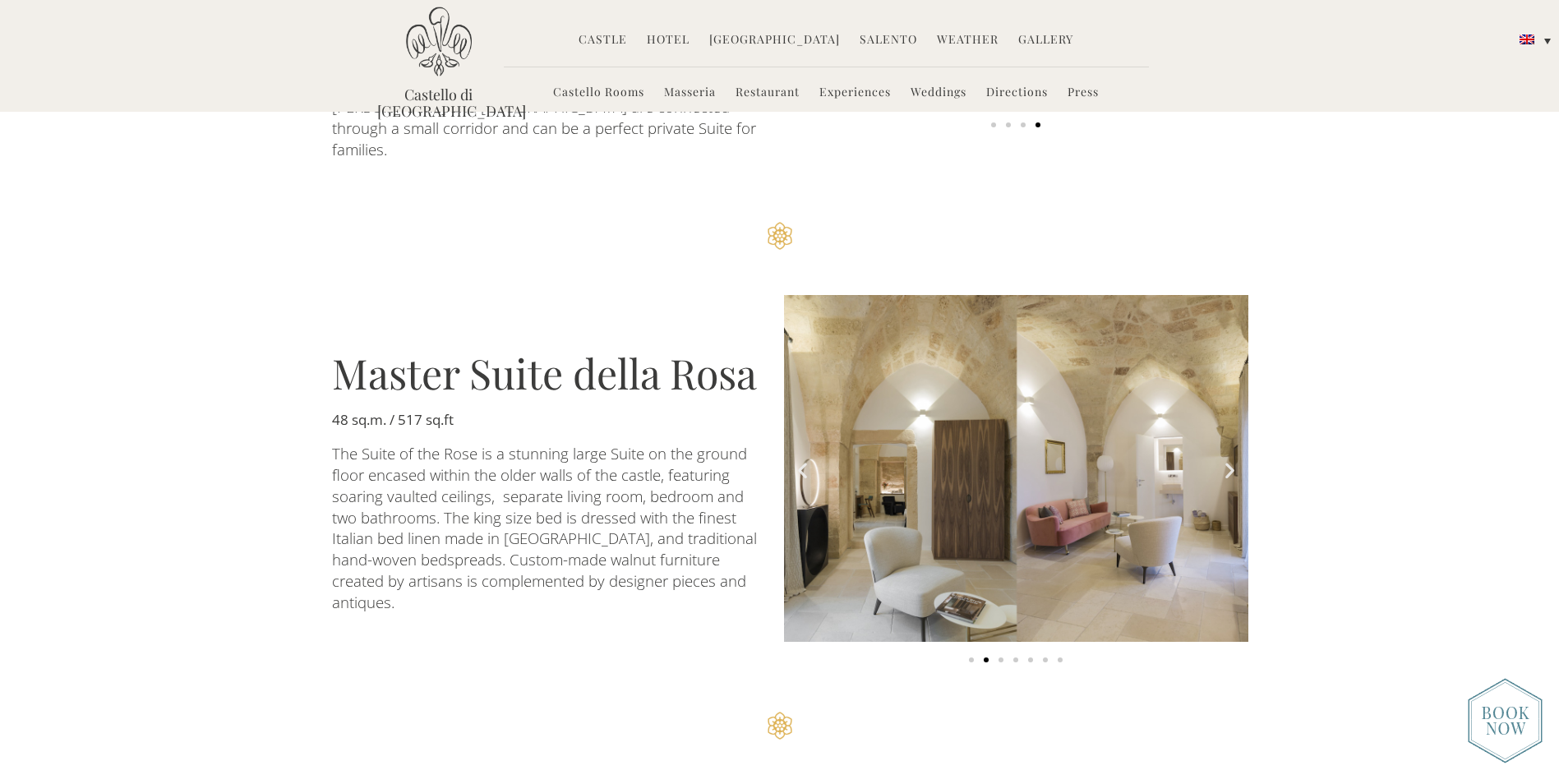
scroll to position [2302, 0]
